Goal: Use online tool/utility: Utilize a website feature to perform a specific function

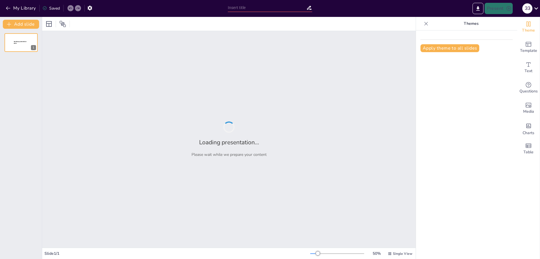
type input "Исторический обзор профессии веб-разработчика"
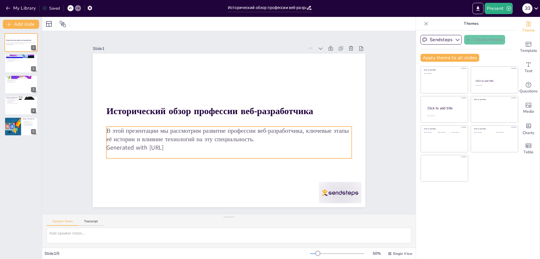
click at [169, 146] on p "Generated with [URL]" at bounding box center [216, 144] width 217 height 130
click at [178, 145] on p "Generated with [URL]" at bounding box center [210, 105] width 170 height 188
click at [178, 145] on p "Generated with [URL]" at bounding box center [224, 146] width 242 height 59
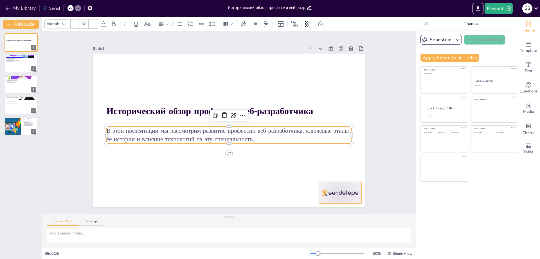
click at [170, 212] on div at bounding box center [158, 233] width 21 height 42
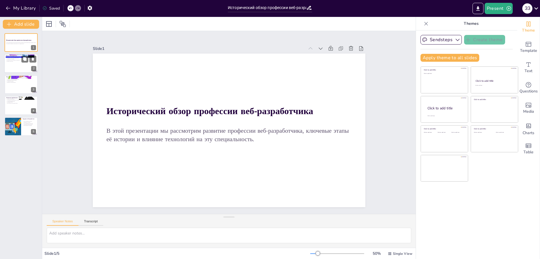
click at [17, 64] on div at bounding box center [21, 63] width 34 height 19
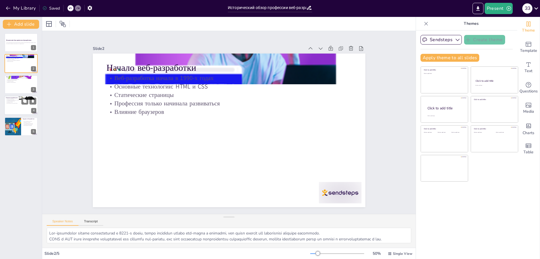
click at [11, 103] on p "Инструменты для разработчиков" at bounding box center [21, 102] width 30 height 1
type textarea "Loremipsum, dolor sit Ametcon a Elits, doeiu temporinc utlaboreetdol mag ali-en…"
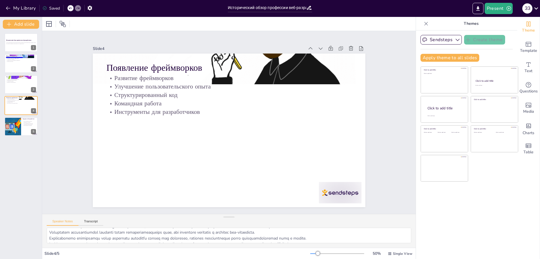
scroll to position [19, 0]
